Goal: Information Seeking & Learning: Learn about a topic

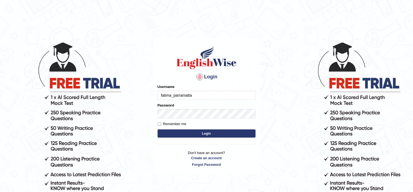
click at [181, 98] on input "fatima_parramatta" at bounding box center [207, 94] width 98 height 9
click at [171, 107] on form "Please fix the following errors: Username fatima_parramatta Password Remember m…" at bounding box center [207, 111] width 98 height 55
click at [171, 107] on label "Password" at bounding box center [166, 104] width 17 height 5
type input "fatima_parramatta"
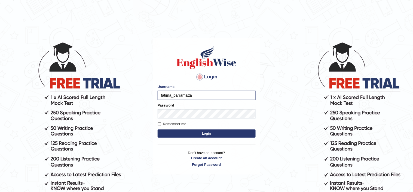
click at [164, 124] on label "Remember me" at bounding box center [172, 123] width 29 height 5
click at [161, 124] on input "Remember me" at bounding box center [160, 124] width 4 height 4
checkbox input "true"
click at [169, 130] on button "Login" at bounding box center [207, 133] width 98 height 8
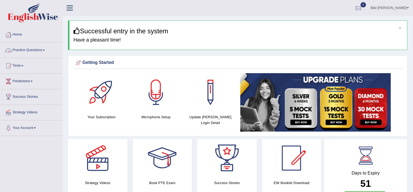
click at [44, 52] on link "Practice Questions" at bounding box center [31, 50] width 62 height 14
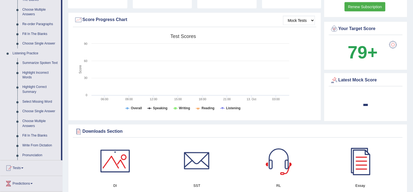
scroll to position [188, 0]
click at [25, 51] on link "Listening Practice" at bounding box center [35, 54] width 51 height 10
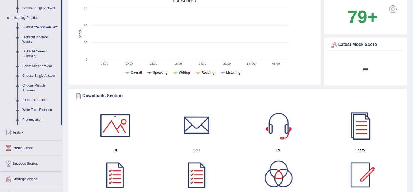
scroll to position [223, 0]
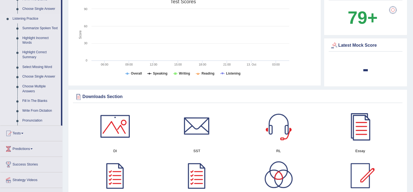
click at [14, 15] on link "Listening Practice" at bounding box center [35, 19] width 51 height 10
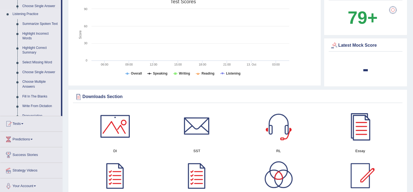
scroll to position [0, 0]
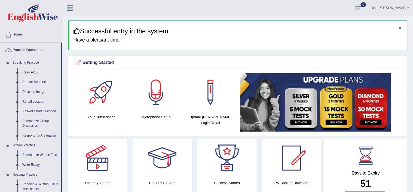
click at [401, 26] on button "×" at bounding box center [400, 28] width 3 height 6
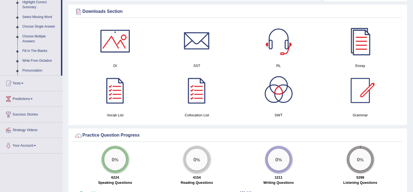
scroll to position [274, 0]
click at [17, 82] on link "Tests" at bounding box center [31, 82] width 62 height 14
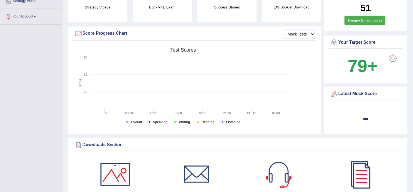
scroll to position [0, 0]
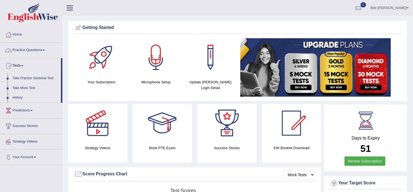
click at [23, 49] on link "Practice Questions" at bounding box center [31, 50] width 62 height 14
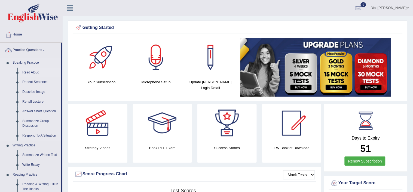
click at [22, 69] on link "Read Aloud" at bounding box center [40, 73] width 41 height 10
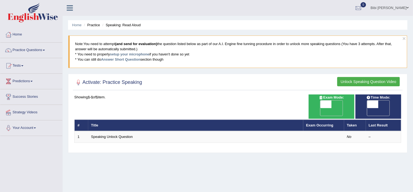
click at [327, 102] on span at bounding box center [326, 104] width 11 height 8
checkbox input "true"
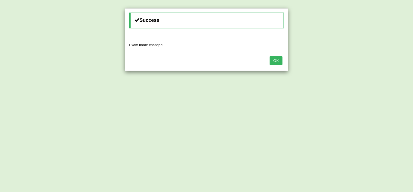
click at [273, 58] on button "OK" at bounding box center [276, 60] width 13 height 9
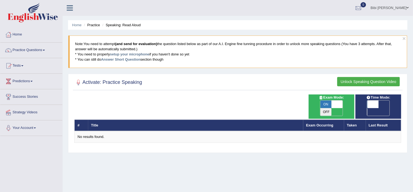
click at [335, 102] on span at bounding box center [337, 104] width 11 height 8
checkbox input "false"
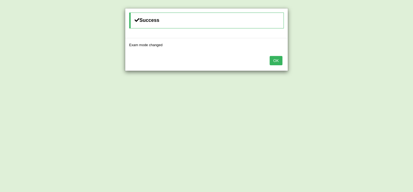
click at [281, 56] on button "OK" at bounding box center [276, 60] width 13 height 9
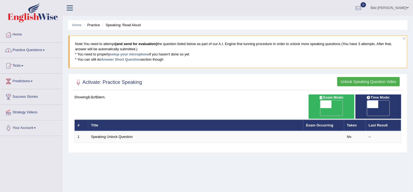
click at [25, 50] on link "Practice Questions" at bounding box center [31, 50] width 62 height 14
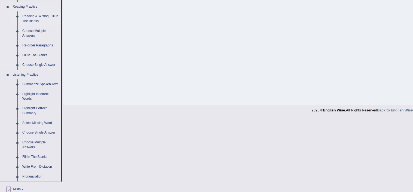
scroll to position [167, 0]
click at [25, 73] on link "Listening Practice" at bounding box center [35, 76] width 51 height 10
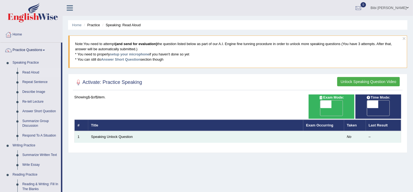
click at [102, 131] on td "Speaking Unlock Question" at bounding box center [195, 136] width 215 height 11
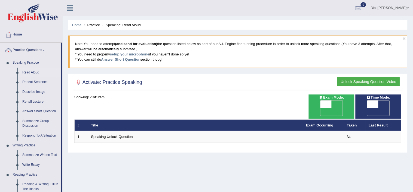
click at [355, 80] on button "Unlock Speaking Question Video" at bounding box center [369, 81] width 63 height 9
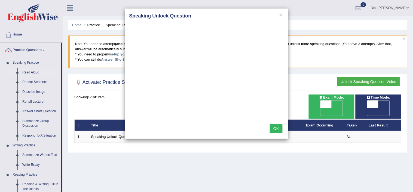
click at [277, 134] on div "OK" at bounding box center [206, 128] width 163 height 19
click at [276, 130] on button "OK" at bounding box center [276, 128] width 13 height 9
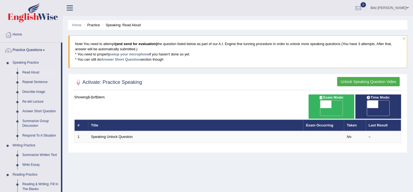
click at [116, 119] on th "Title" at bounding box center [195, 124] width 215 height 11
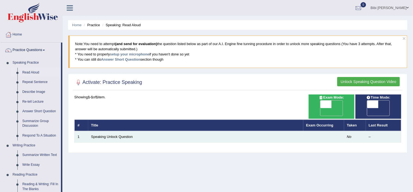
click at [85, 131] on td "1" at bounding box center [82, 136] width 14 height 11
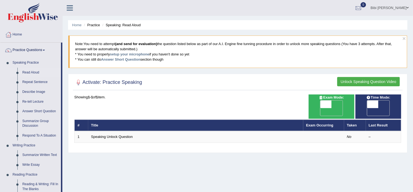
click at [409, 45] on div "Home Practice Speaking: Read Aloud × Note: You need to attempt (and send for ev…" at bounding box center [238, 136] width 351 height 272
click at [405, 37] on button "×" at bounding box center [404, 38] width 3 height 6
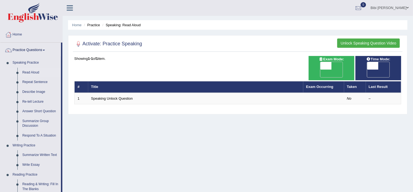
click at [95, 24] on li "Practice" at bounding box center [91, 24] width 17 height 5
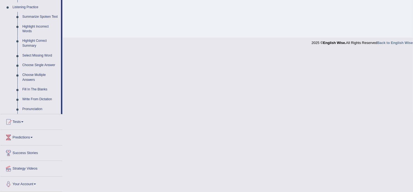
scroll to position [235, 0]
click at [31, 111] on link "Pronunciation" at bounding box center [40, 109] width 41 height 10
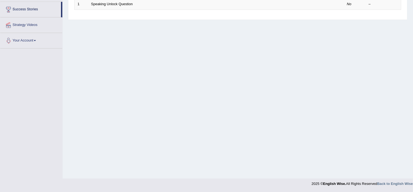
scroll to position [94, 0]
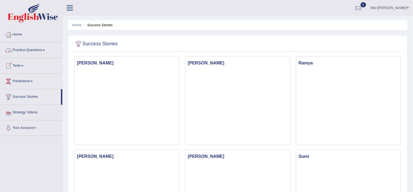
click at [30, 67] on link "Tests" at bounding box center [31, 65] width 62 height 14
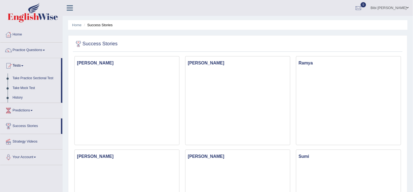
click at [18, 54] on link "Practice Questions" at bounding box center [31, 50] width 62 height 14
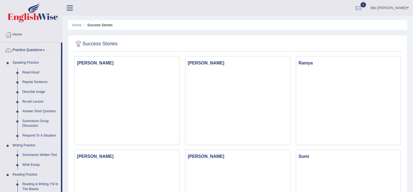
click at [20, 63] on link "Speaking Practice" at bounding box center [35, 63] width 51 height 10
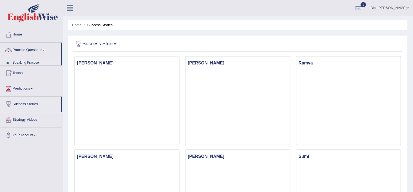
click at [20, 63] on link "Speaking Practice" at bounding box center [35, 63] width 51 height 10
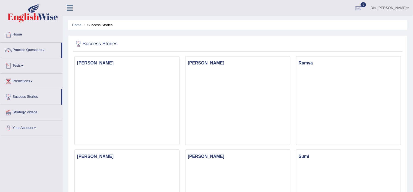
click at [20, 63] on link "Speaking Practice" at bounding box center [35, 63] width 51 height 10
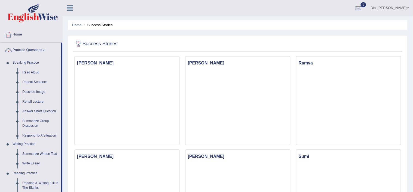
click at [8, 50] on div at bounding box center [8, 50] width 8 height 8
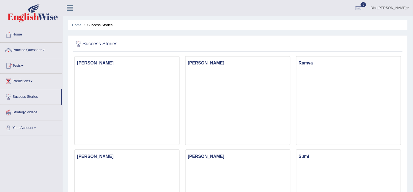
click at [27, 47] on link "Practice Questions" at bounding box center [31, 50] width 62 height 14
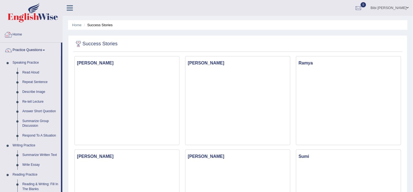
click at [17, 40] on link "Home" at bounding box center [31, 34] width 62 height 14
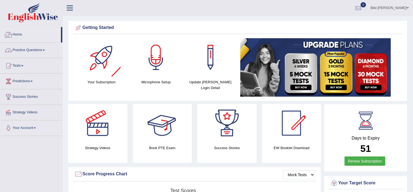
click at [20, 52] on link "Practice Questions" at bounding box center [31, 50] width 62 height 14
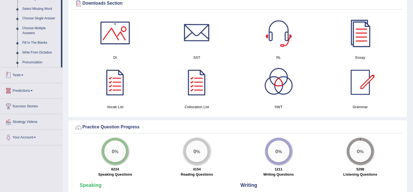
click at [25, 68] on link "Tests" at bounding box center [31, 74] width 62 height 14
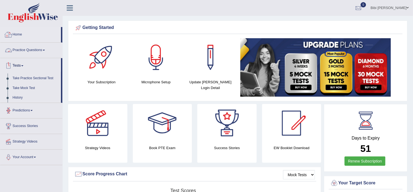
click at [25, 39] on link "Home" at bounding box center [30, 34] width 61 height 14
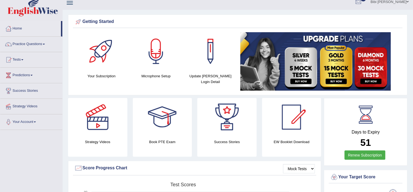
scroll to position [8, 0]
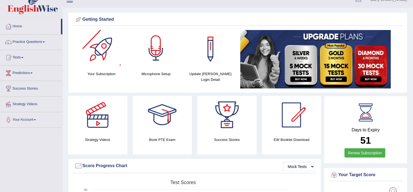
click at [184, 60] on div "Update Pearson Login Detail" at bounding box center [210, 57] width 54 height 55
click at [158, 59] on div at bounding box center [156, 49] width 38 height 38
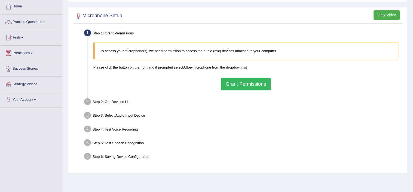
scroll to position [29, 0]
click at [231, 82] on button "Grant Permissions" at bounding box center [246, 83] width 50 height 13
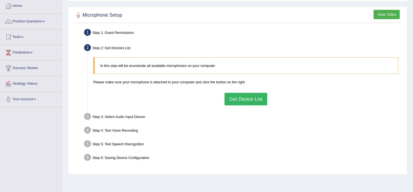
click at [243, 97] on button "Get Device List" at bounding box center [246, 99] width 43 height 13
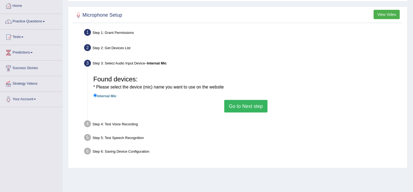
click at [247, 102] on button "Go to Next step" at bounding box center [246, 106] width 43 height 13
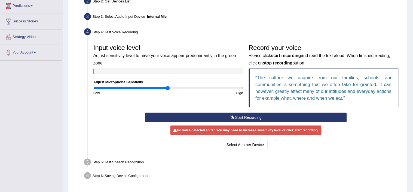
scroll to position [77, 0]
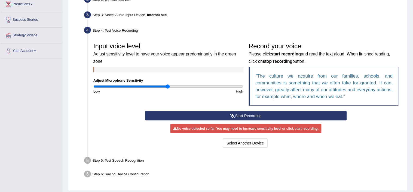
click at [247, 114] on button "Start Recording" at bounding box center [246, 115] width 202 height 9
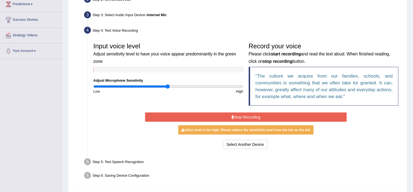
click at [247, 114] on button "Stop Recording" at bounding box center [246, 116] width 202 height 9
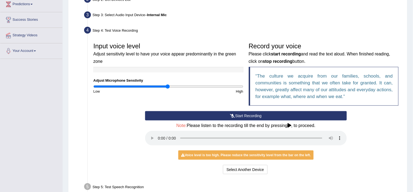
click at [234, 115] on icon at bounding box center [233, 116] width 5 height 4
click at [255, 114] on button "Start Recording" at bounding box center [246, 115] width 202 height 9
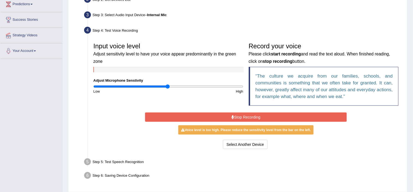
click at [255, 114] on button "Stop Recording" at bounding box center [246, 116] width 202 height 9
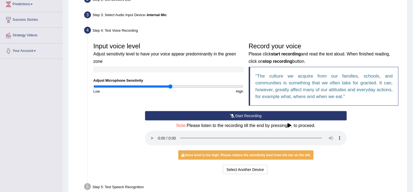
click at [171, 87] on input "range" at bounding box center [168, 86] width 150 height 4
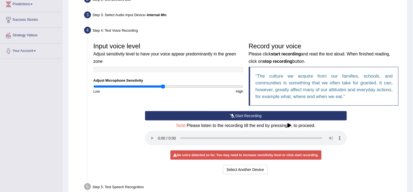
click at [163, 88] on input "range" at bounding box center [168, 86] width 150 height 4
type input "0.88"
click at [158, 84] on input "range" at bounding box center [168, 86] width 150 height 4
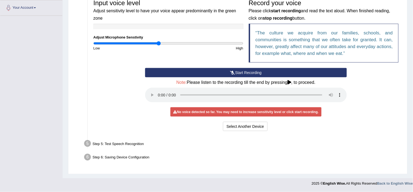
scroll to position [0, 0]
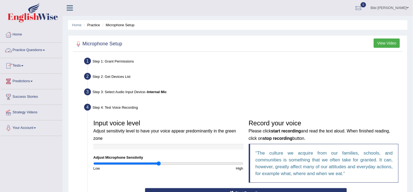
click at [48, 49] on link "Practice Questions" at bounding box center [31, 50] width 62 height 14
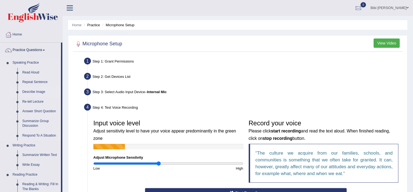
click at [17, 91] on li "Describe Image" at bounding box center [35, 92] width 51 height 10
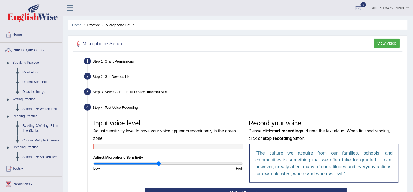
click at [6, 57] on li "Practice Questions Speaking Practice Read Aloud Repeat Sentence Describe Image …" at bounding box center [31, 102] width 62 height 118
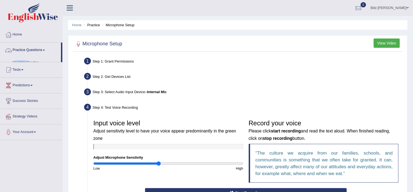
click at [6, 57] on li "Practice Questions Speaking Practice Read Aloud Repeat Sentence Describe Image …" at bounding box center [31, 53] width 62 height 20
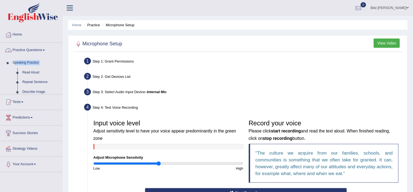
click at [6, 57] on li "Practice Questions Speaking Practice Read Aloud Repeat Sentence Describe Image …" at bounding box center [31, 69] width 62 height 52
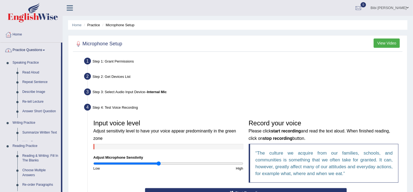
click at [6, 57] on li "Practice Questions Speaking Practice Read Aloud Repeat Sentence Describe Image …" at bounding box center [31, 132] width 62 height 178
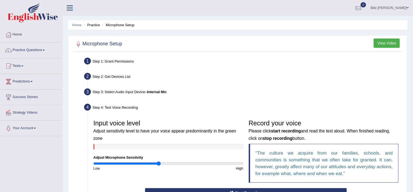
click at [6, 57] on li "Practice Questions Speaking Practice Read Aloud Repeat Sentence Describe Image …" at bounding box center [31, 51] width 62 height 16
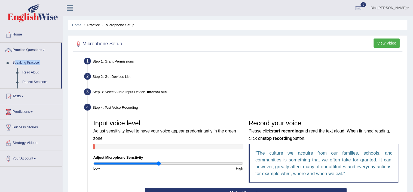
click at [6, 57] on li "Practice Questions Speaking Practice Read Aloud Repeat Sentence Describe Image …" at bounding box center [31, 66] width 62 height 46
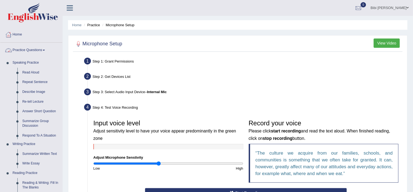
click at [14, 49] on link "Practice Questions" at bounding box center [31, 50] width 62 height 14
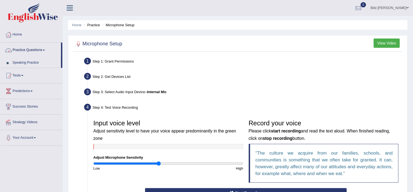
click at [14, 49] on link "Practice Questions" at bounding box center [30, 50] width 61 height 14
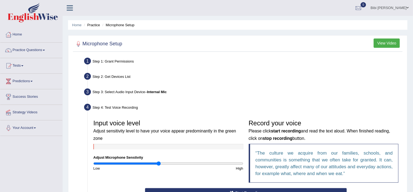
click at [14, 49] on link "Practice Questions" at bounding box center [31, 50] width 62 height 14
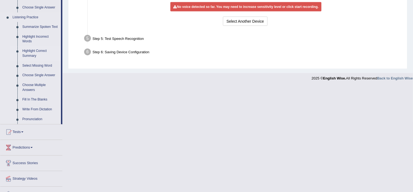
scroll to position [235, 0]
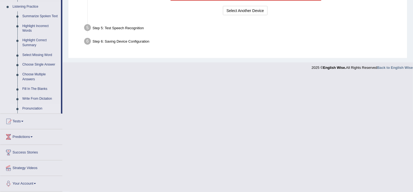
click at [25, 107] on link "Pronunciation" at bounding box center [40, 109] width 41 height 10
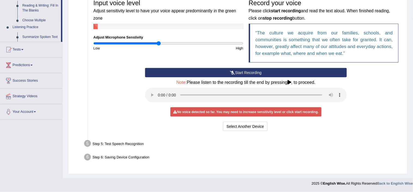
scroll to position [66, 0]
